Goal: Transaction & Acquisition: Purchase product/service

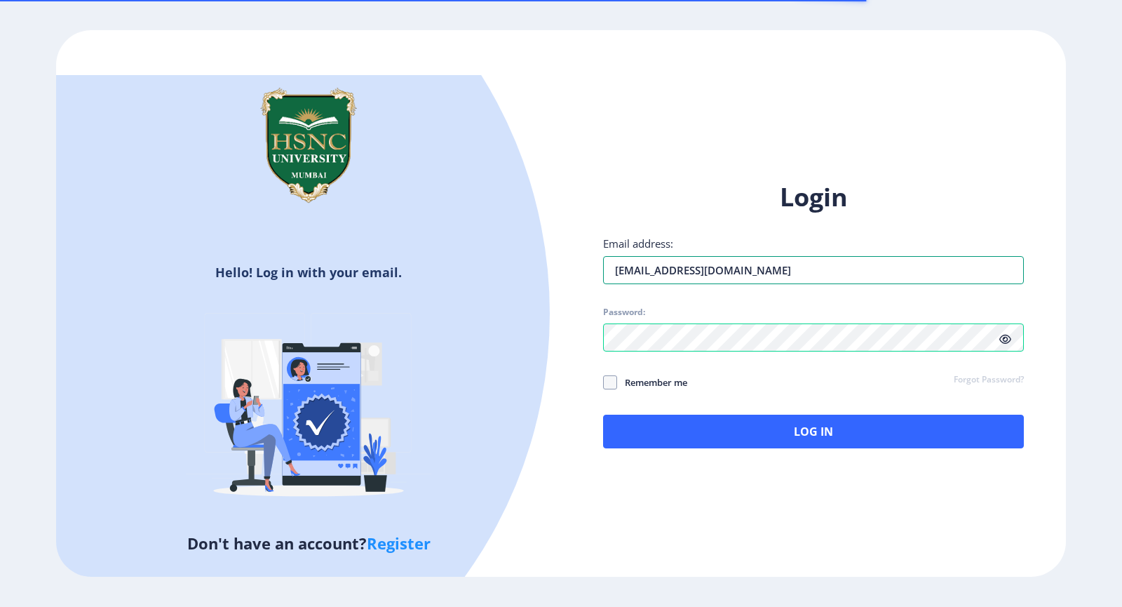
drag, startPoint x: 700, startPoint y: 256, endPoint x: 557, endPoint y: 269, distance: 143.7
click at [557, 269] on div "Hello! Log in with your email. Don't have an account? Register Login Email addr…" at bounding box center [561, 303] width 1010 height 546
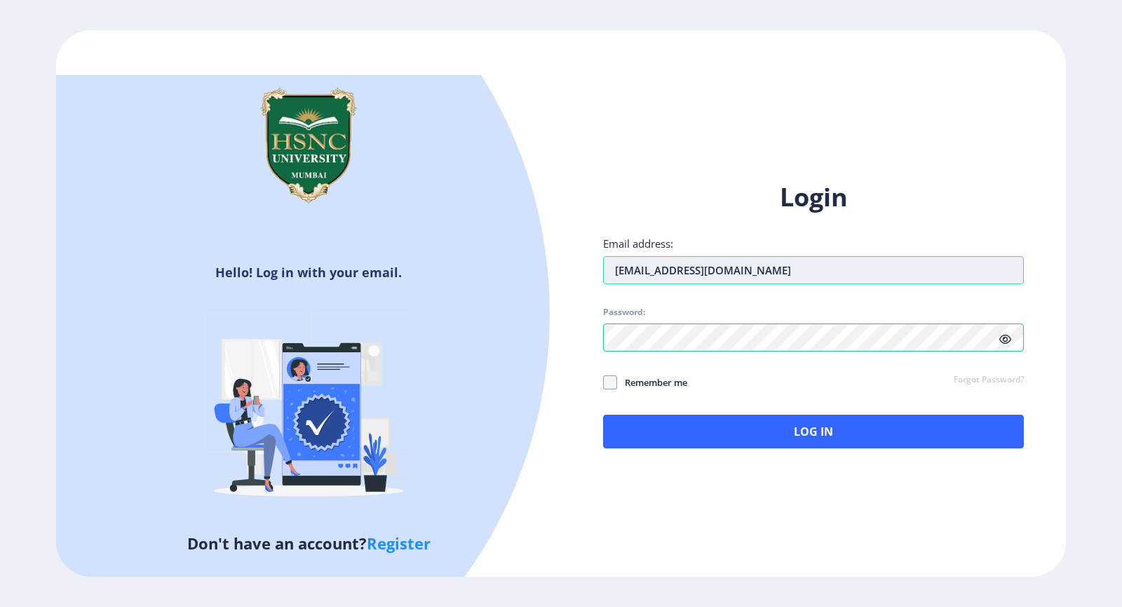
type input "m"
click at [556, 339] on div "Hello! Log in with your email. Don't have an account? Register Login Email addr…" at bounding box center [561, 303] width 1010 height 546
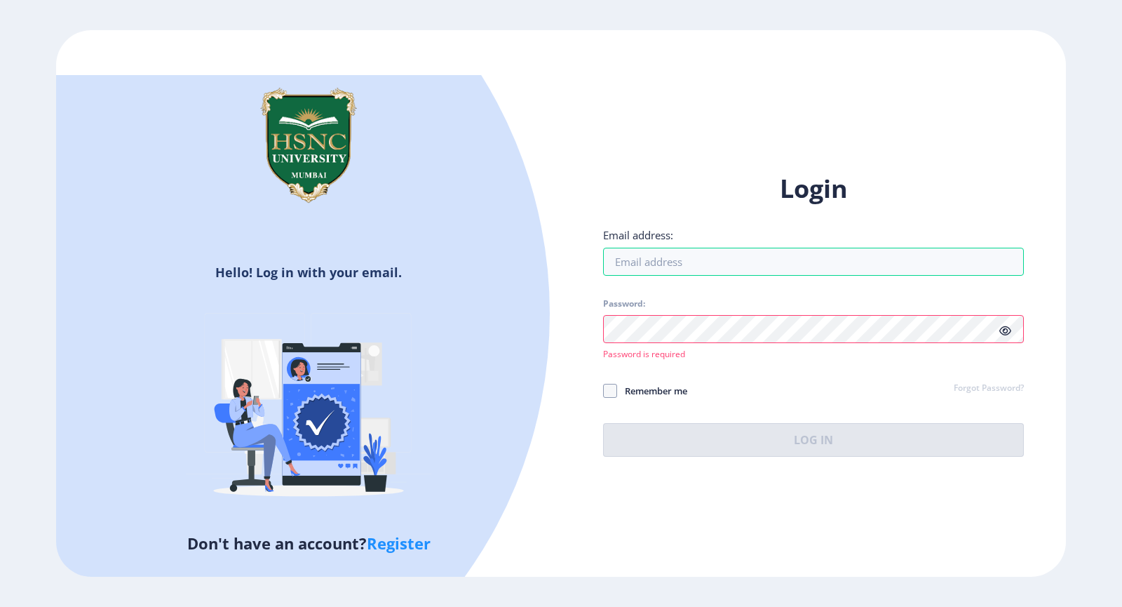
click at [584, 526] on div "Hello! Log in with your email. Don't have an account? Register Login Email addr…" at bounding box center [561, 303] width 1010 height 546
drag, startPoint x: 778, startPoint y: 197, endPoint x: 873, endPoint y: 203, distance: 94.9
click at [873, 203] on h1 "Login" at bounding box center [813, 189] width 421 height 34
click at [817, 193] on h1 "Login" at bounding box center [813, 189] width 421 height 34
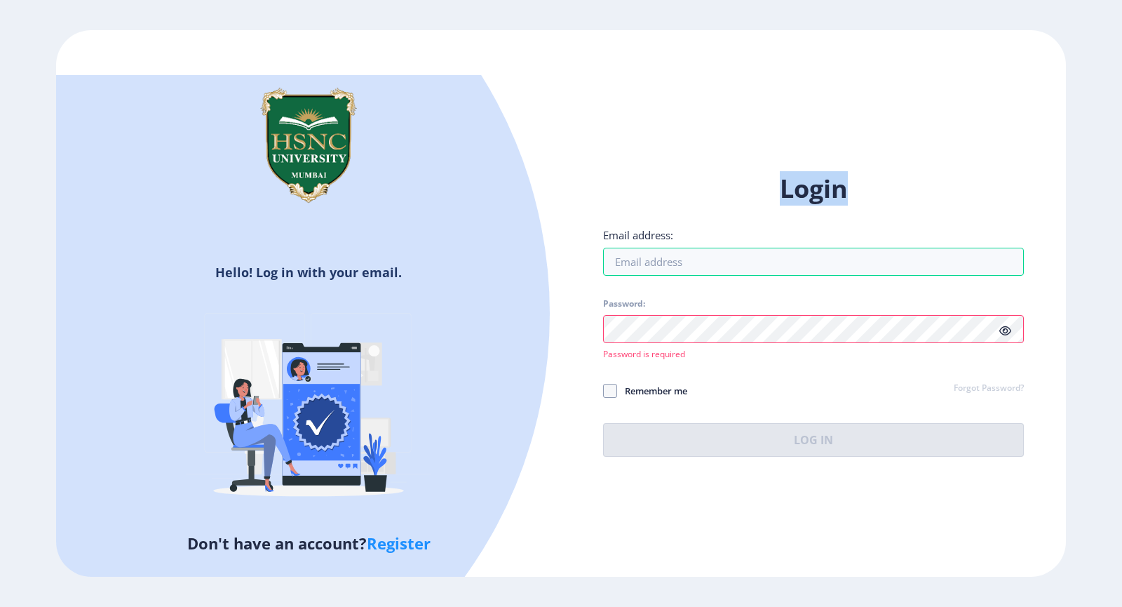
click at [817, 193] on h1 "Login" at bounding box center [813, 189] width 421 height 34
click at [896, 180] on h1 "Login" at bounding box center [813, 189] width 421 height 34
click at [846, 192] on h1 "Login" at bounding box center [813, 189] width 421 height 34
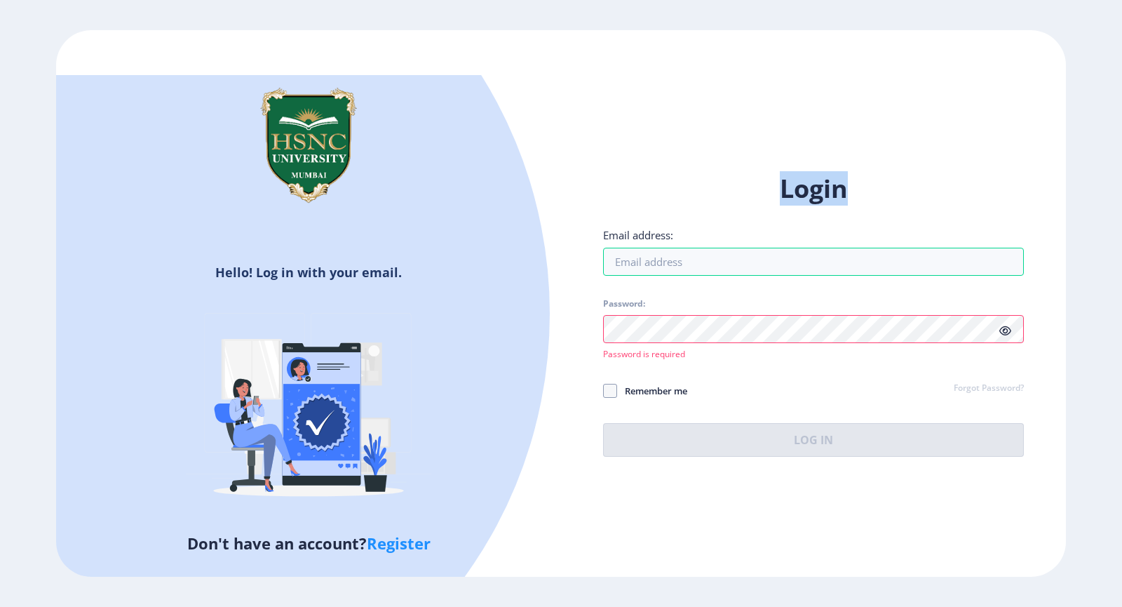
click at [846, 192] on h1 "Login" at bounding box center [813, 189] width 421 height 34
click at [885, 190] on h1 "Login" at bounding box center [813, 189] width 421 height 34
click at [662, 264] on input "Email address:" at bounding box center [813, 262] width 421 height 28
paste input "Meghadodiya2@gmail.com"
type input "Meghadodiya2@gmail.com"
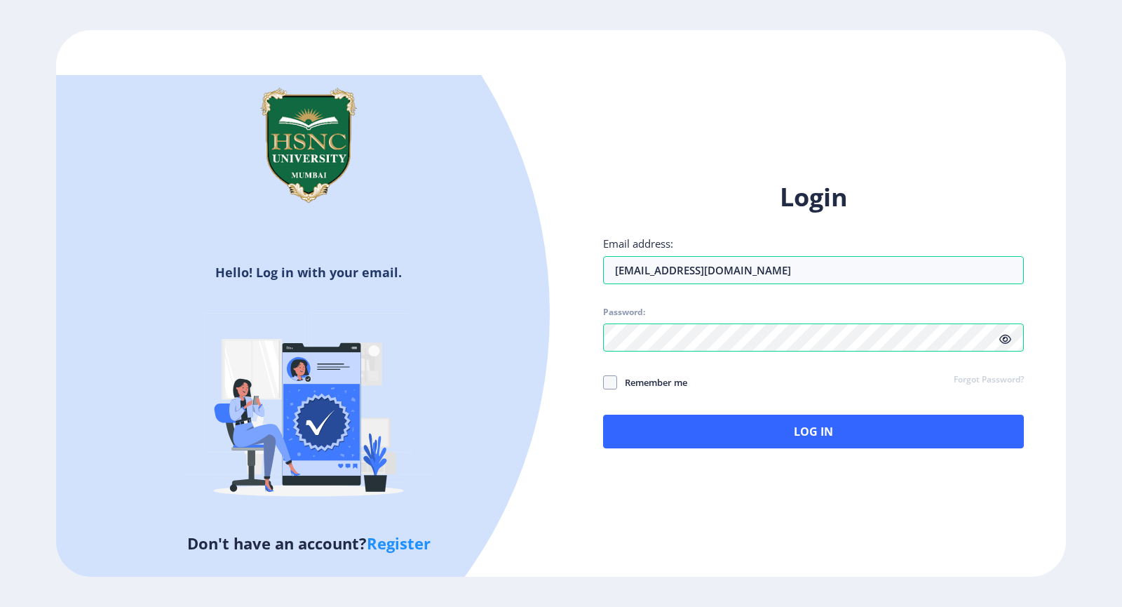
click at [577, 420] on div "Login Email address: Meghadodiya2@gmail.com Password: Remember me Forgot Passwo…" at bounding box center [813, 325] width 505 height 333
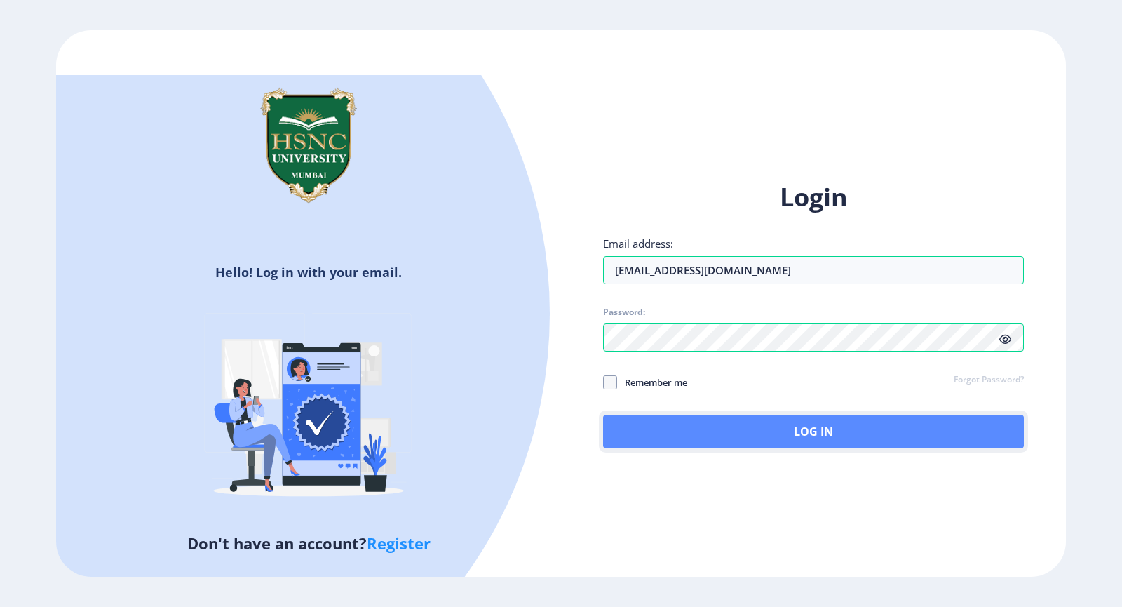
click at [692, 432] on button "Log In" at bounding box center [813, 432] width 421 height 34
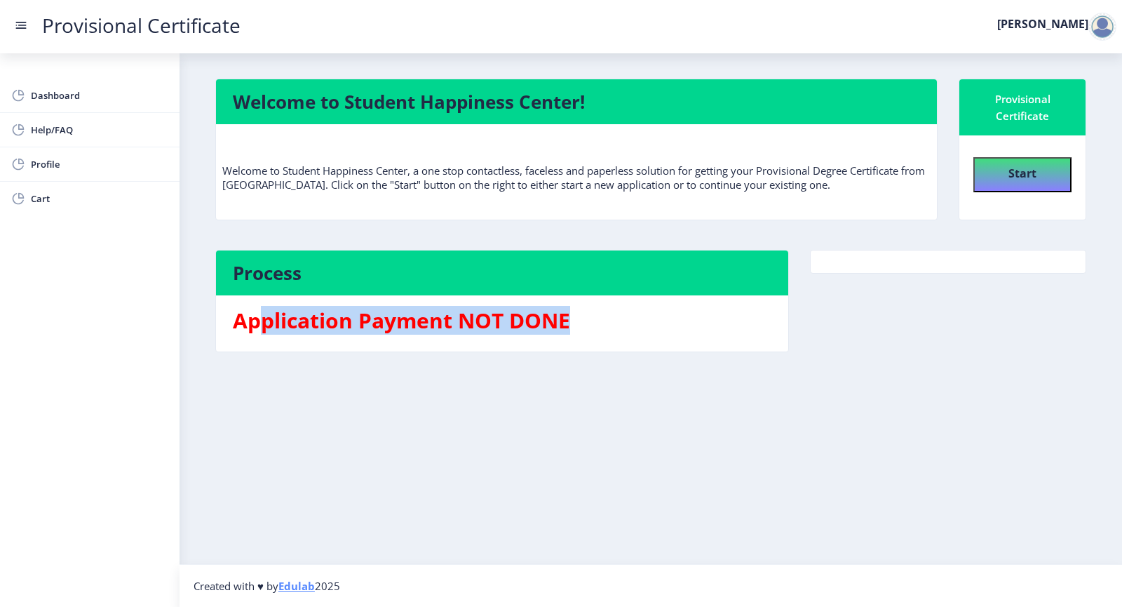
drag, startPoint x: 265, startPoint y: 316, endPoint x: 586, endPoint y: 321, distance: 321.3
click at [586, 321] on h3 "Application Payment NOT DONE" at bounding box center [502, 321] width 539 height 28
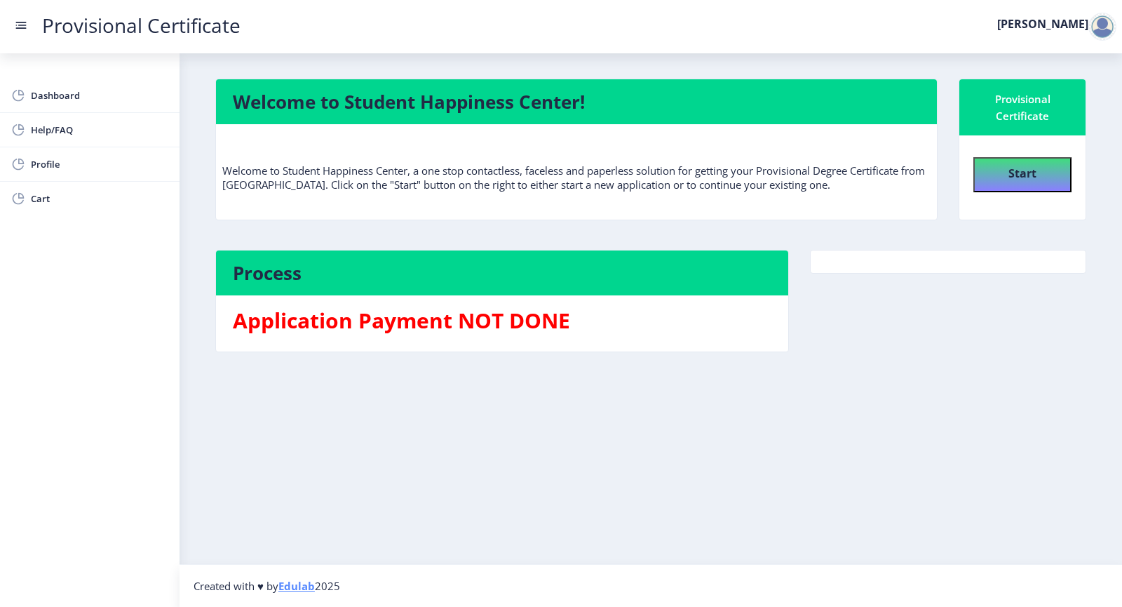
click at [1040, 156] on div "Start" at bounding box center [1023, 170] width 114 height 46
click at [1054, 164] on button "Start" at bounding box center [1023, 174] width 98 height 35
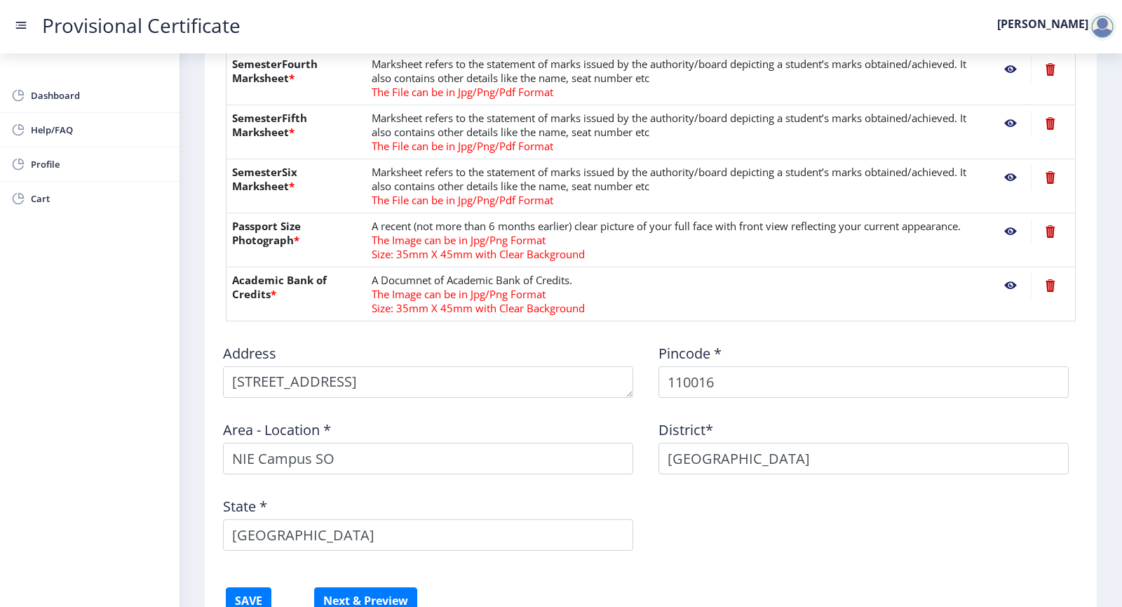
scroll to position [655, 0]
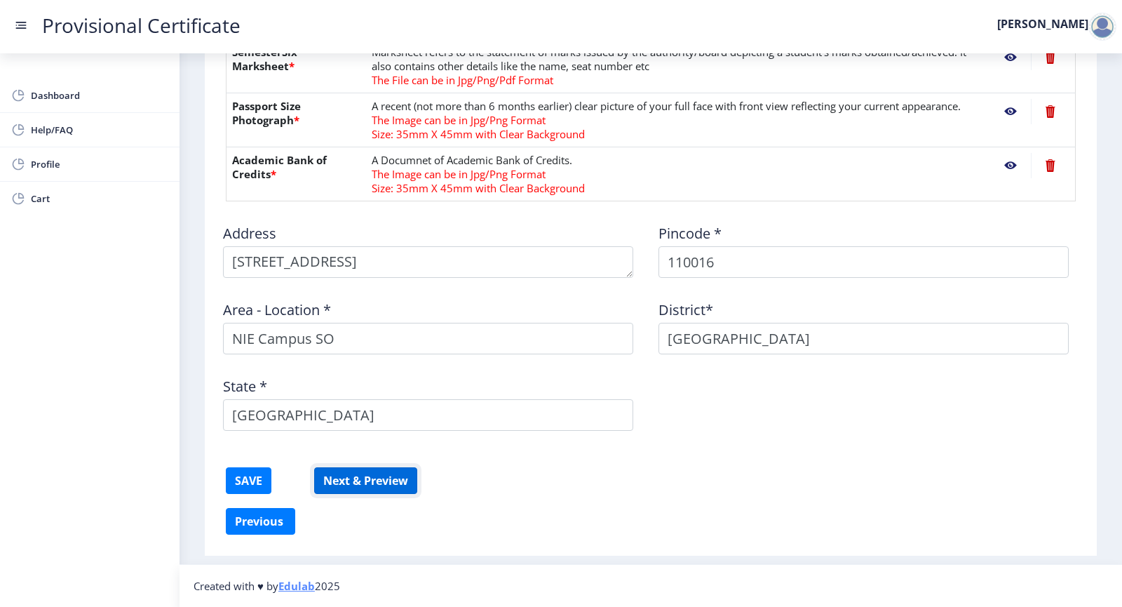
click at [343, 478] on button "Next & Preview" at bounding box center [365, 480] width 103 height 27
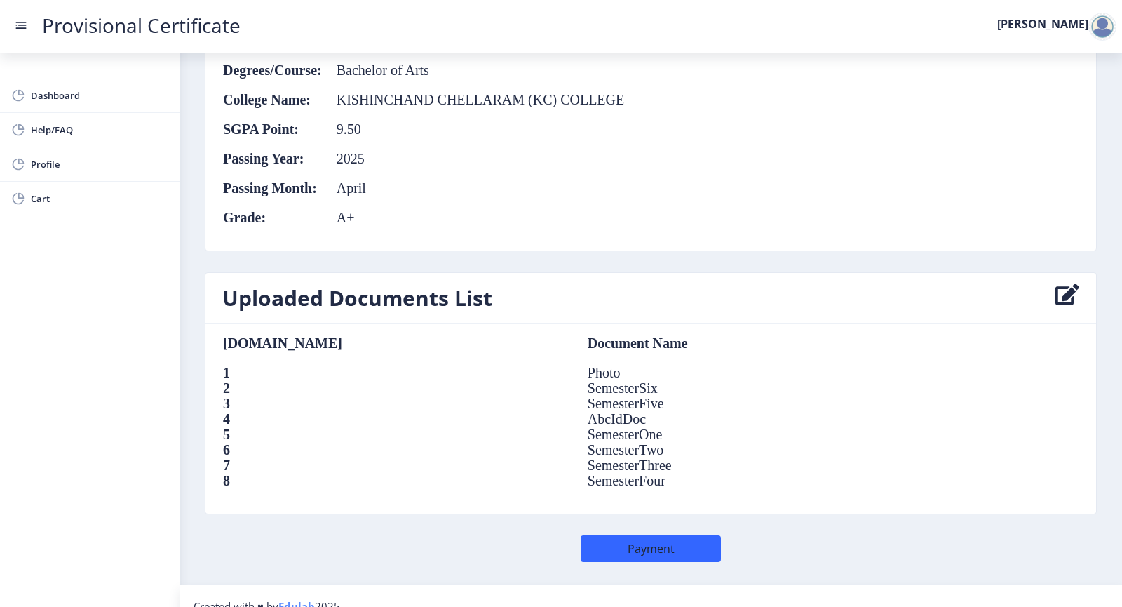
scroll to position [845, 0]
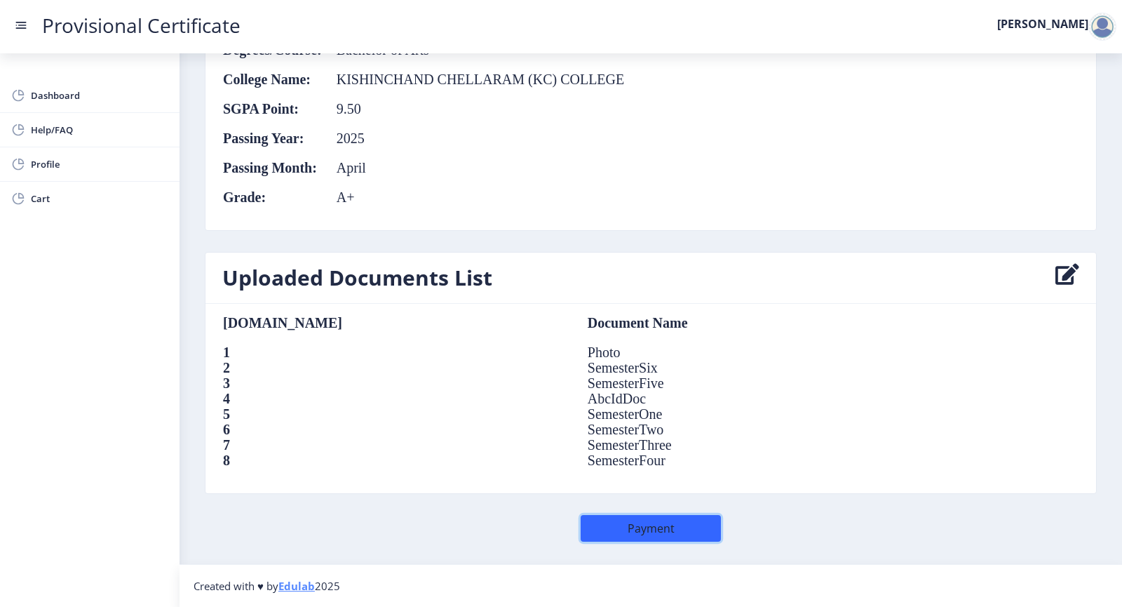
click at [637, 528] on button "Payment" at bounding box center [651, 528] width 140 height 27
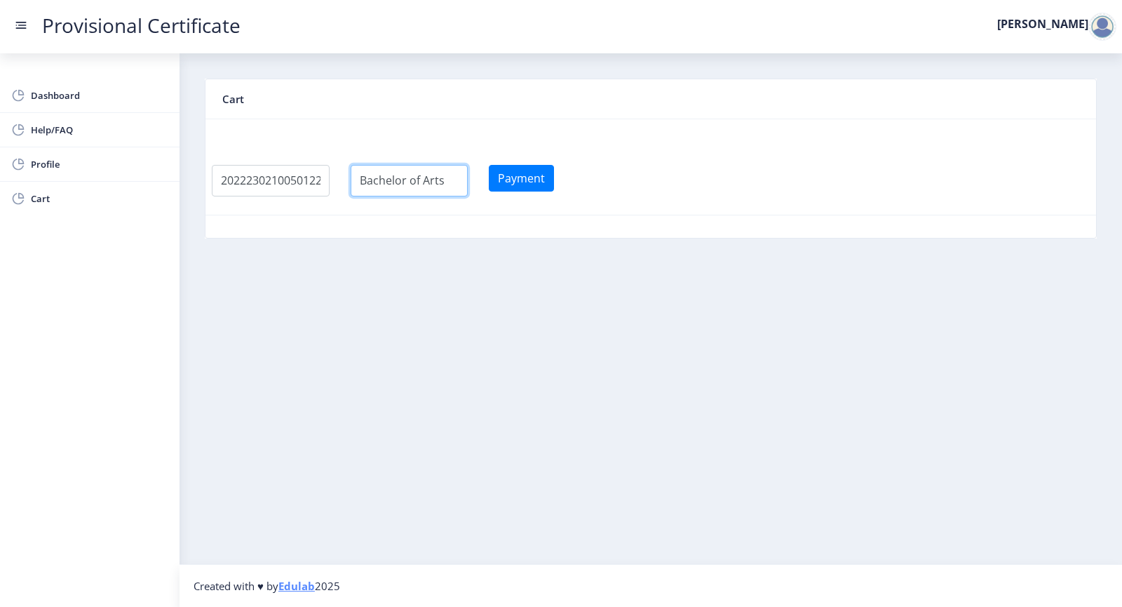
click at [453, 184] on input "textarea" at bounding box center [410, 181] width 118 height 32
click at [542, 187] on button "Payment" at bounding box center [521, 178] width 65 height 27
select select
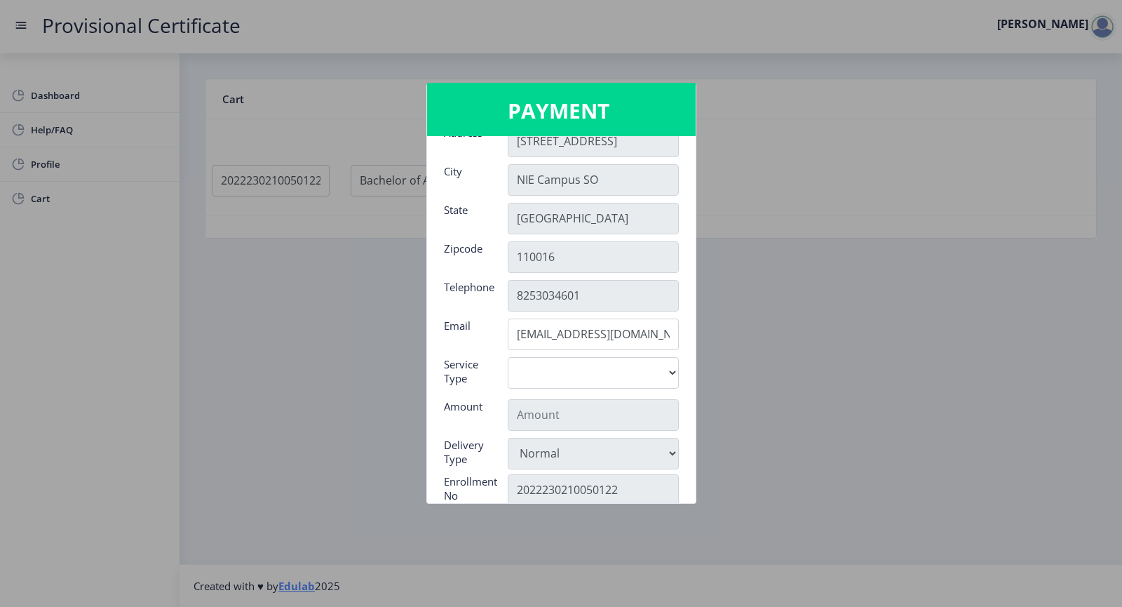
scroll to position [222, 0]
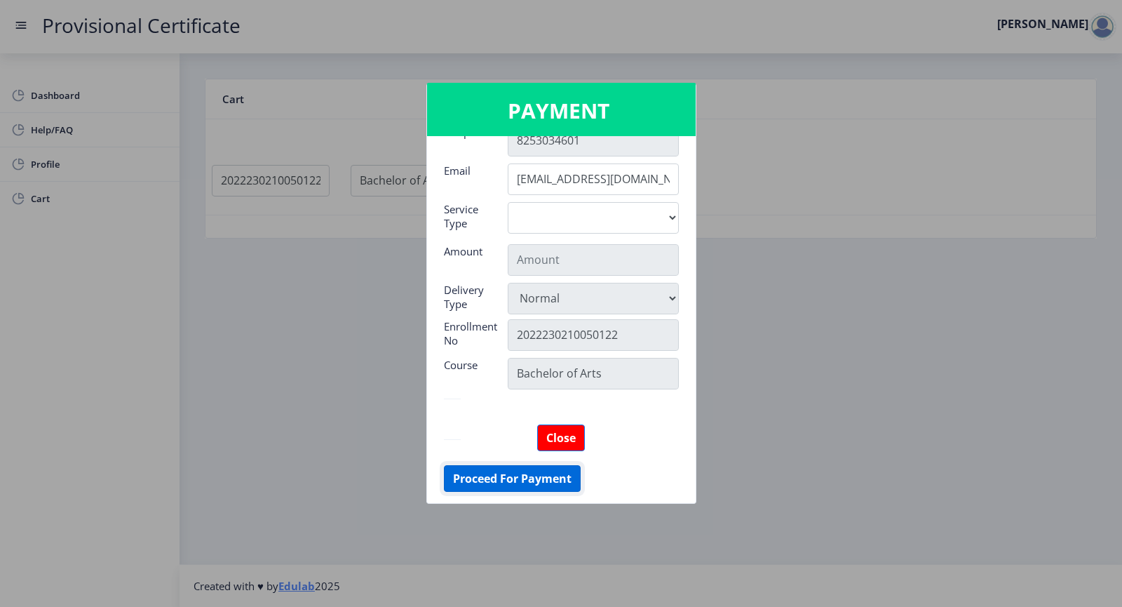
click at [530, 479] on button "Proceed For Payment" at bounding box center [512, 478] width 137 height 27
click at [556, 475] on button "Proceed For Payment" at bounding box center [512, 478] width 137 height 27
click at [527, 467] on button "Proceed For Payment" at bounding box center [512, 478] width 137 height 27
click at [553, 482] on button "Proceed For Payment" at bounding box center [512, 478] width 137 height 27
click at [760, 513] on div at bounding box center [561, 303] width 1122 height 607
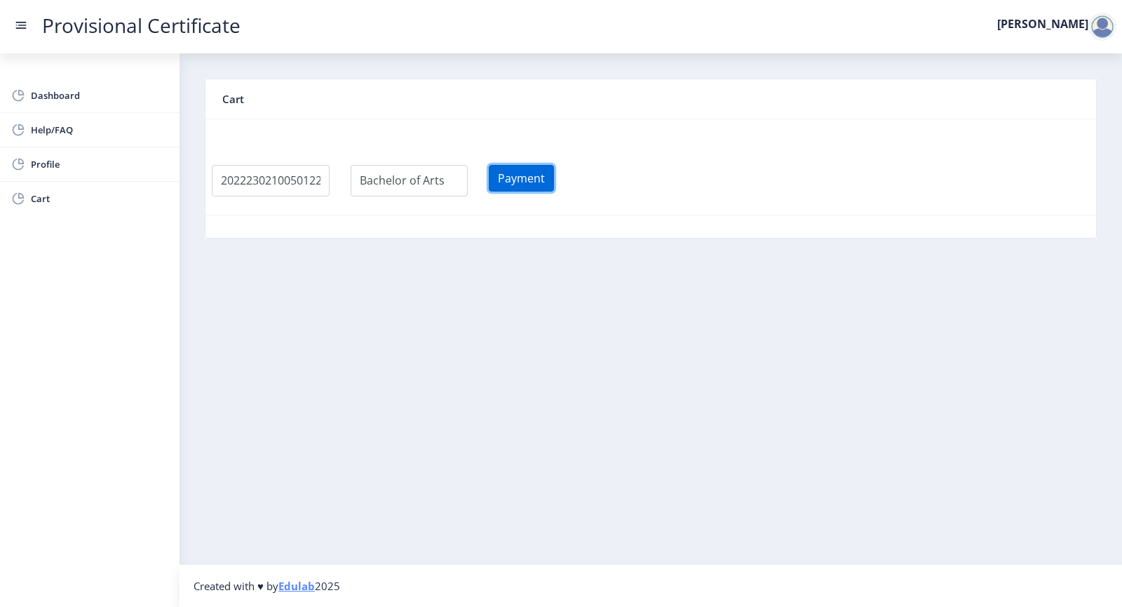
click at [531, 180] on button "Payment" at bounding box center [521, 178] width 65 height 27
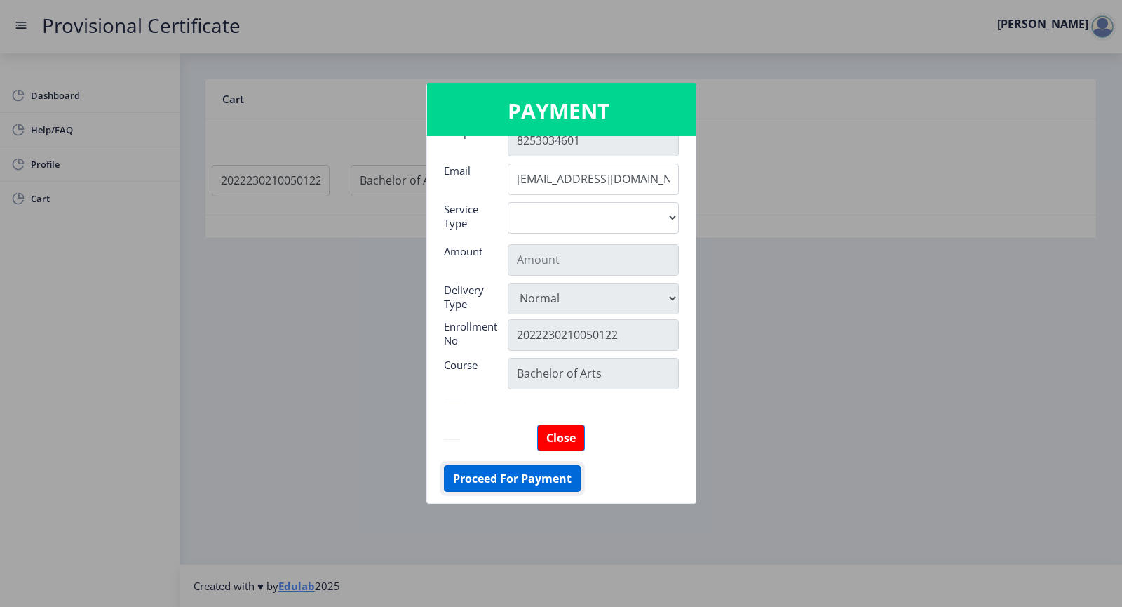
click at [524, 476] on button "Proceed For Payment" at bounding box center [512, 478] width 137 height 27
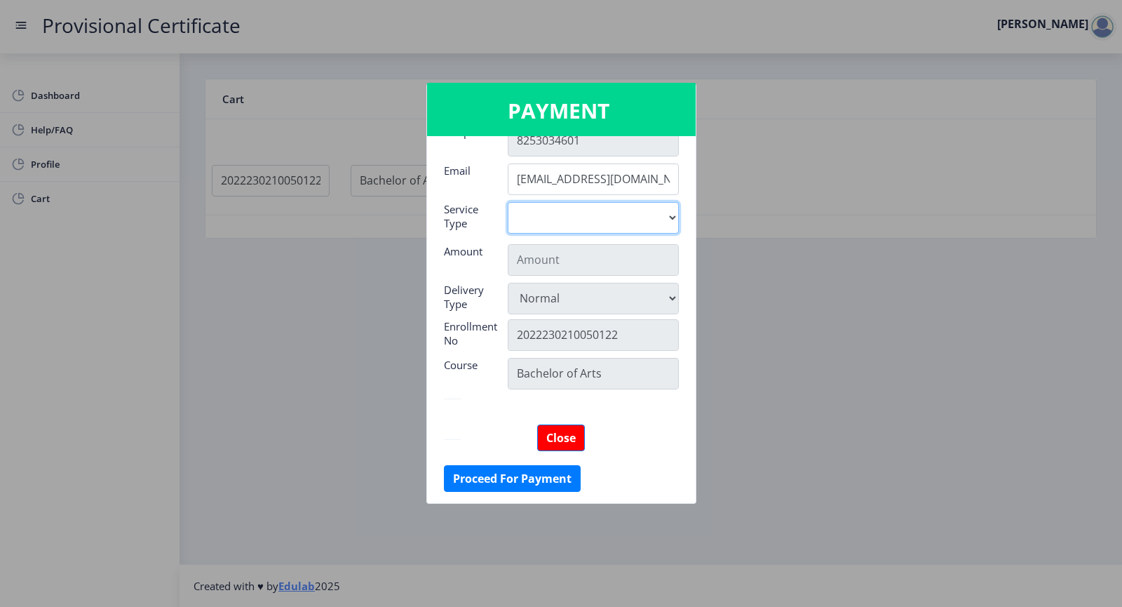
click at [642, 220] on select "Digital" at bounding box center [593, 218] width 171 height 32
select select "old"
click at [508, 202] on select "Digital" at bounding box center [593, 218] width 171 height 32
type input "795"
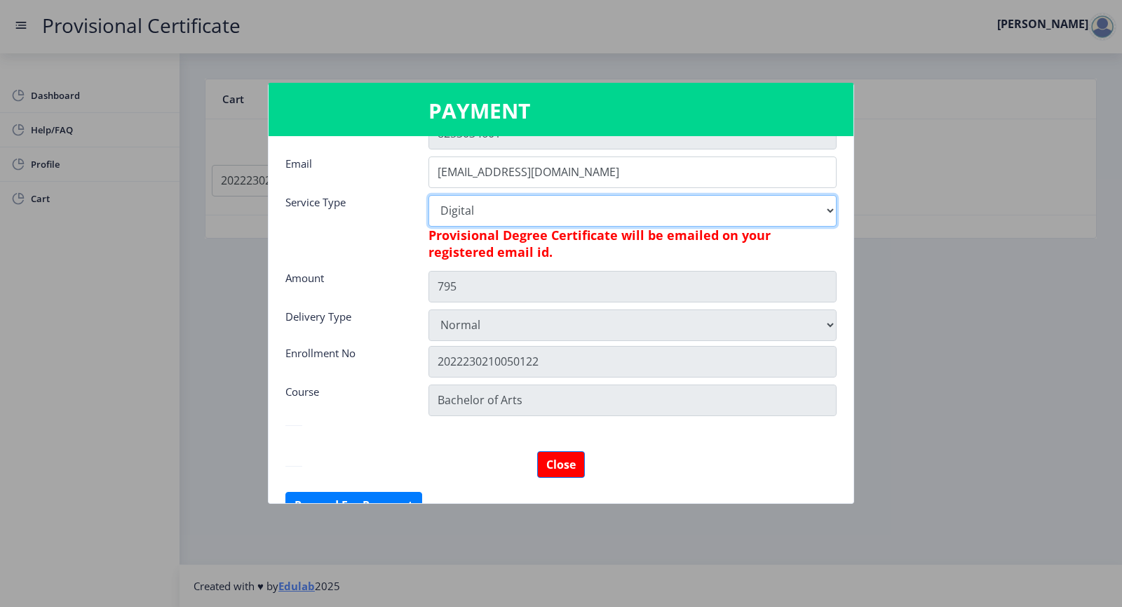
scroll to position [256, 0]
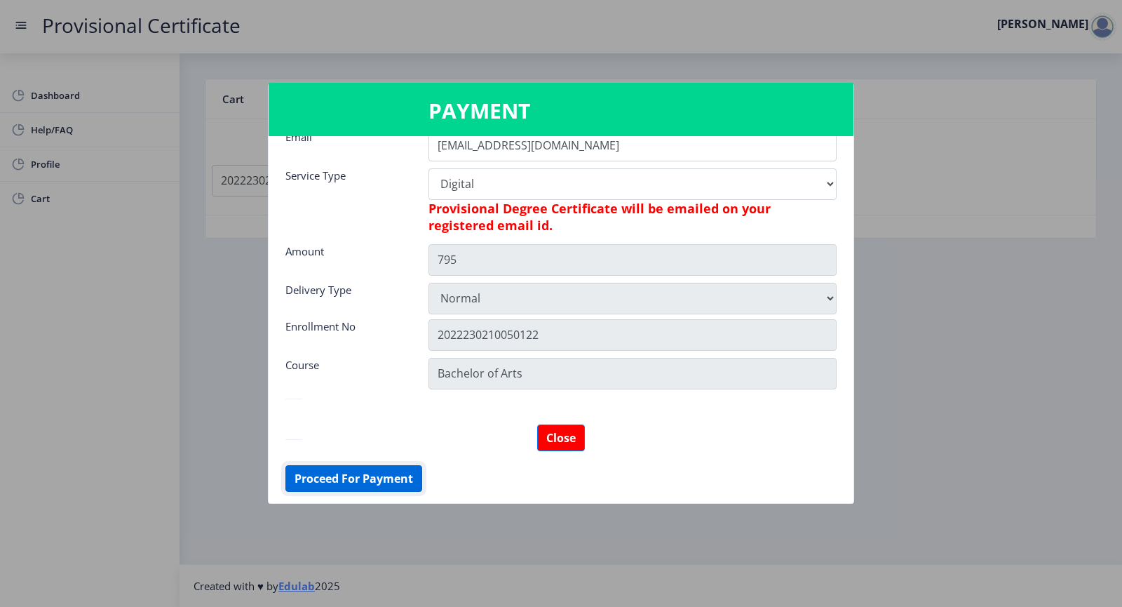
click at [374, 478] on button "Proceed For Payment" at bounding box center [354, 478] width 137 height 27
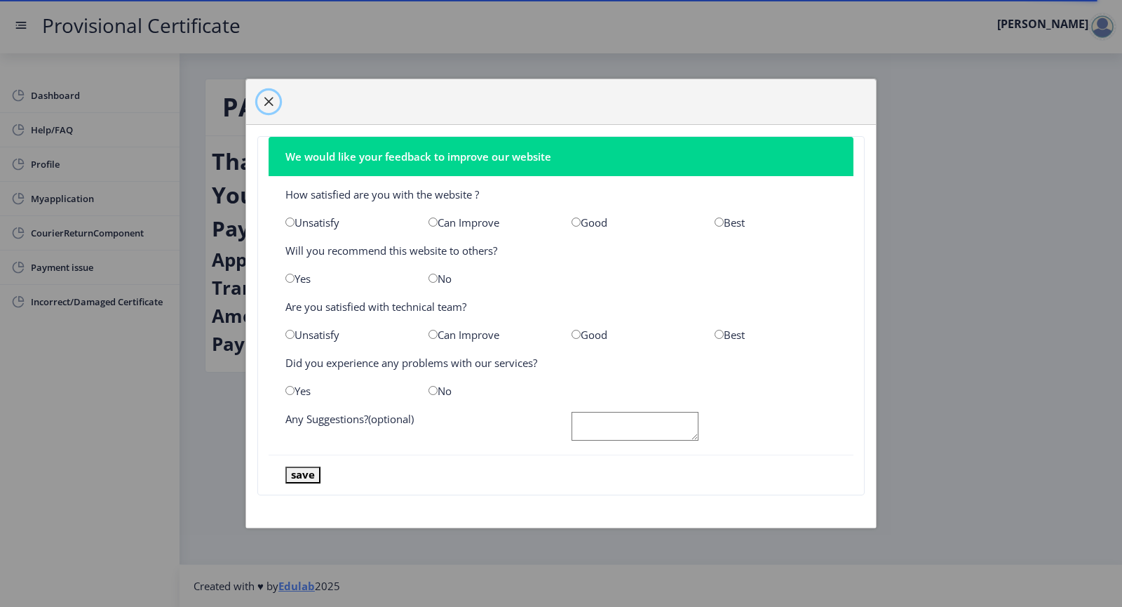
click at [266, 99] on span "button" at bounding box center [268, 101] width 11 height 11
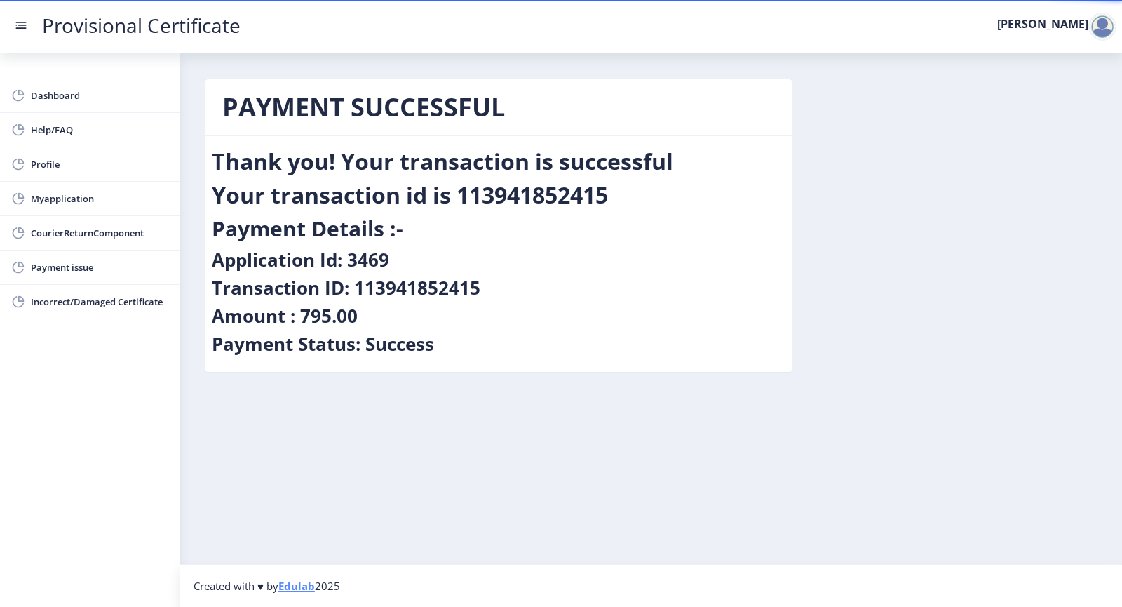
click at [13, 35] on nav "Provisional Certificate [PERSON_NAME]" at bounding box center [561, 26] width 1122 height 53
click at [20, 25] on rect at bounding box center [22, 25] width 8 height 1
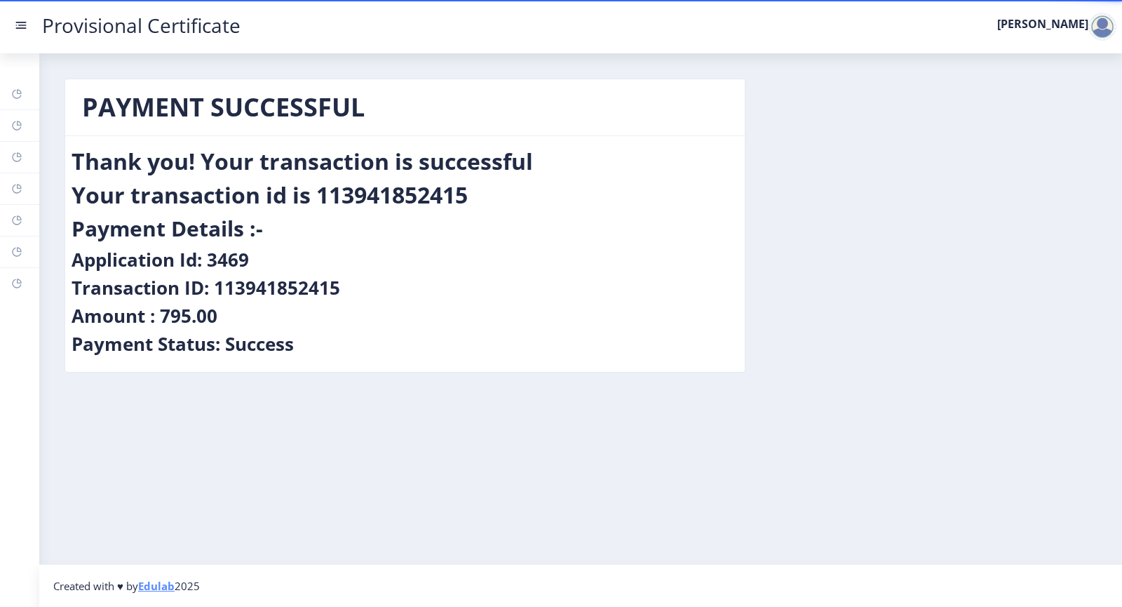
click at [18, 23] on rect at bounding box center [21, 25] width 14 height 14
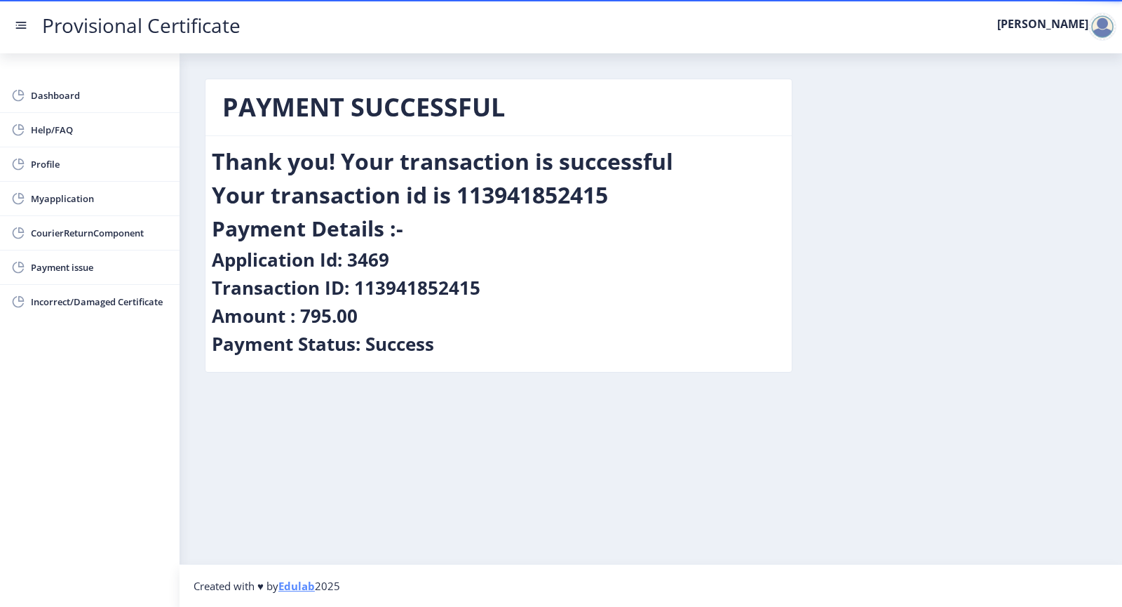
click at [18, 23] on rect at bounding box center [21, 25] width 14 height 14
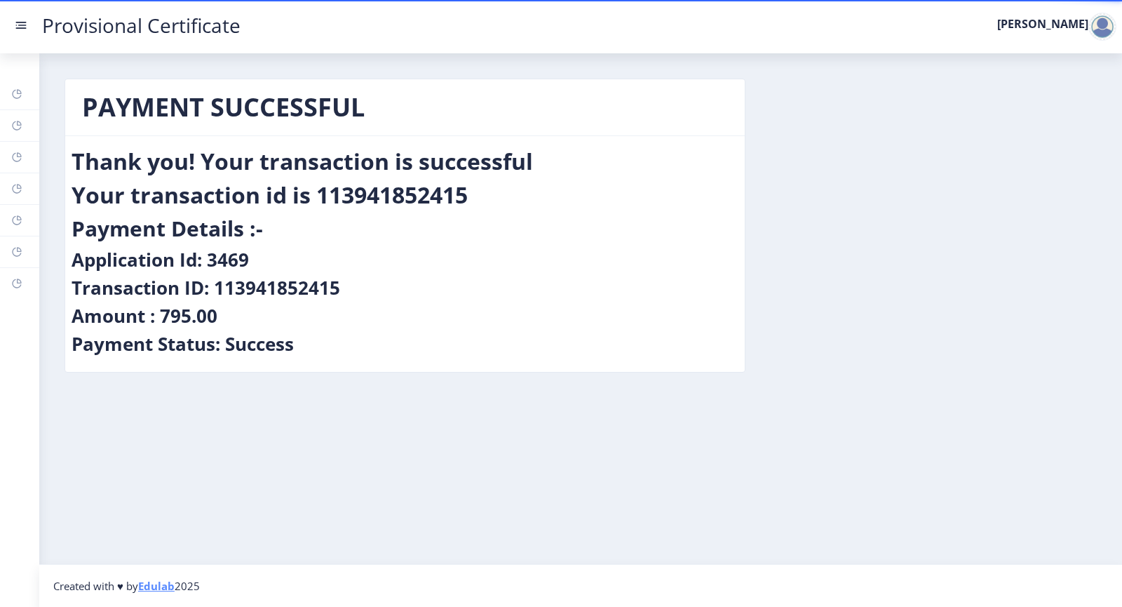
click at [1115, 26] on div at bounding box center [1103, 27] width 28 height 28
click at [1072, 103] on span "Log out" at bounding box center [1066, 102] width 90 height 17
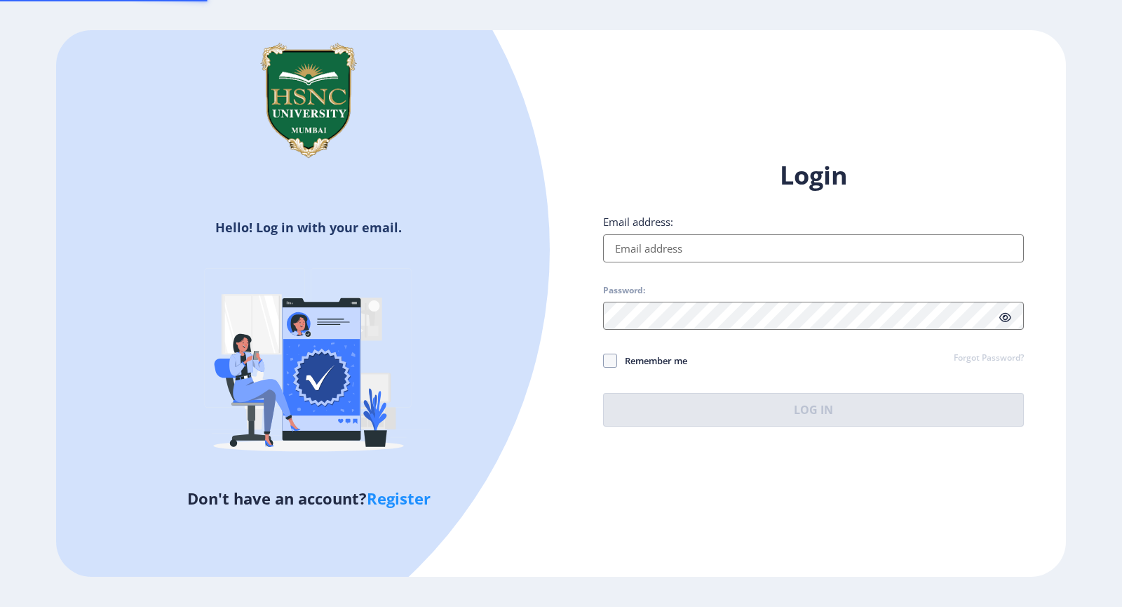
type input "[EMAIL_ADDRESS][DOMAIN_NAME]"
